Goal: Check status: Check status

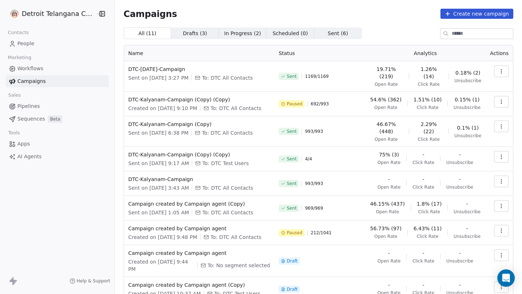
click at [498, 71] on button "button" at bounding box center [501, 72] width 14 height 12
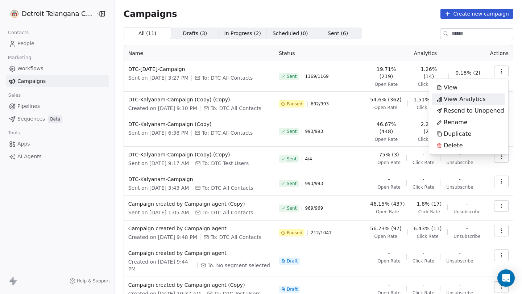
click at [466, 98] on span "View Analytics" at bounding box center [465, 99] width 42 height 9
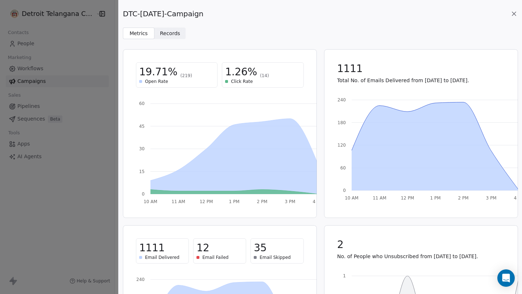
click at [200, 256] on div "Email Failed" at bounding box center [219, 258] width 46 height 6
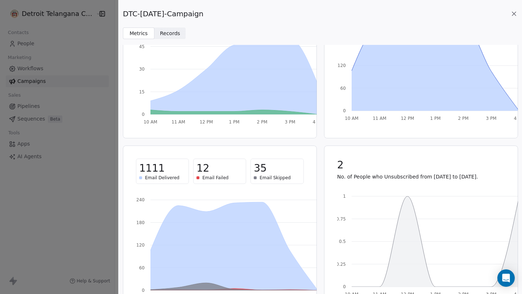
scroll to position [104, 0]
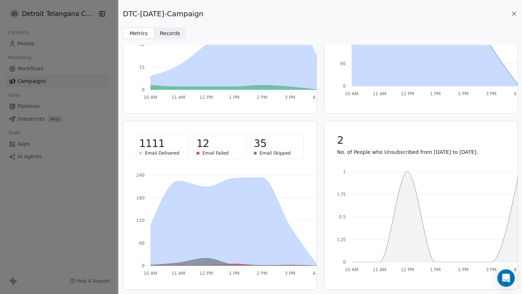
click at [514, 14] on icon at bounding box center [514, 14] width 4 height 4
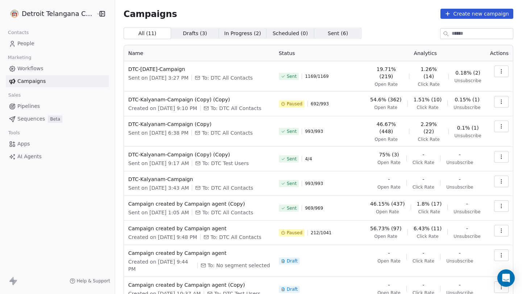
click at [499, 70] on icon "button" at bounding box center [501, 72] width 6 height 6
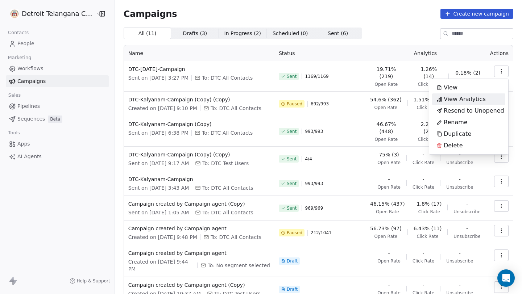
click at [461, 99] on span "View Analytics" at bounding box center [465, 99] width 42 height 9
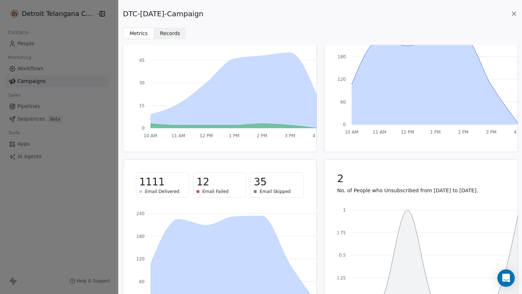
scroll to position [0, 0]
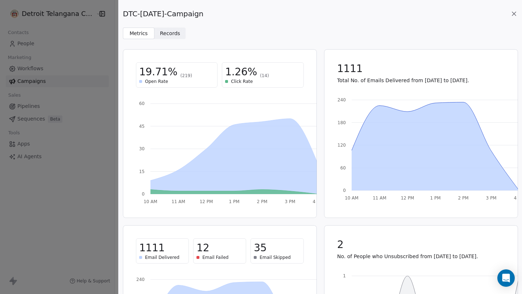
click at [165, 37] on span "Records Records" at bounding box center [170, 34] width 32 height 12
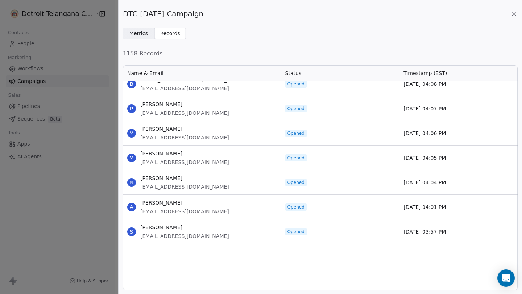
scroll to position [394, 0]
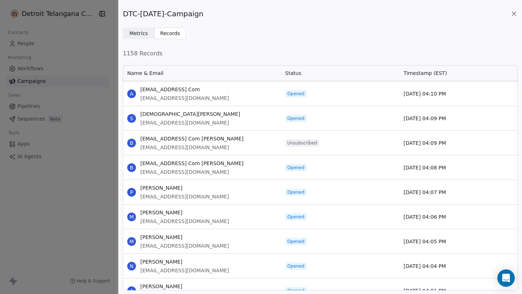
click at [136, 36] on span "Metrics" at bounding box center [138, 34] width 18 height 8
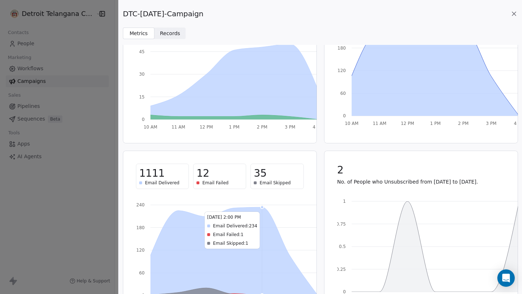
scroll to position [0, 0]
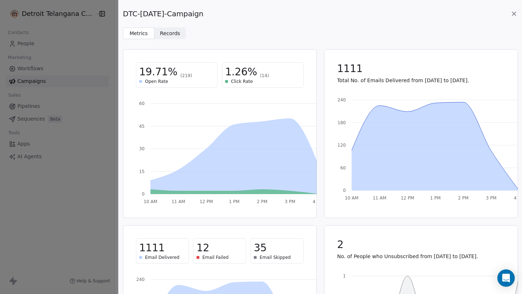
click at [512, 15] on icon at bounding box center [514, 14] width 4 height 4
